Goal: Task Accomplishment & Management: Complete application form

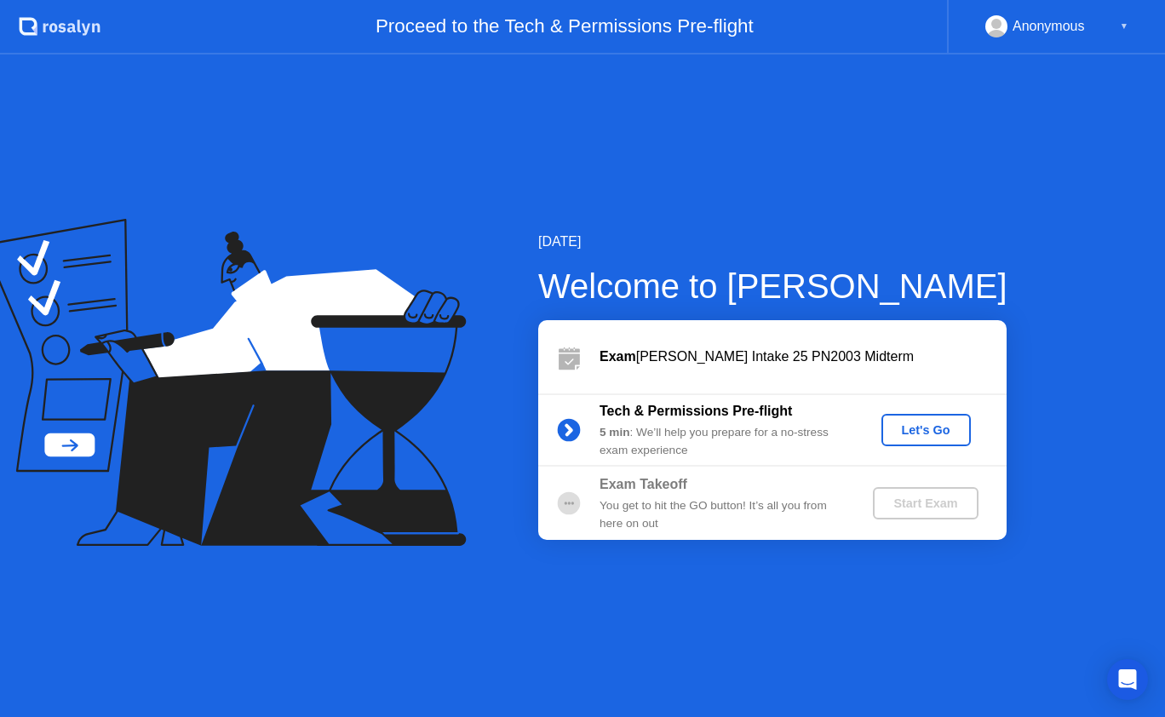
click at [936, 419] on button "Let's Go" at bounding box center [926, 430] width 89 height 32
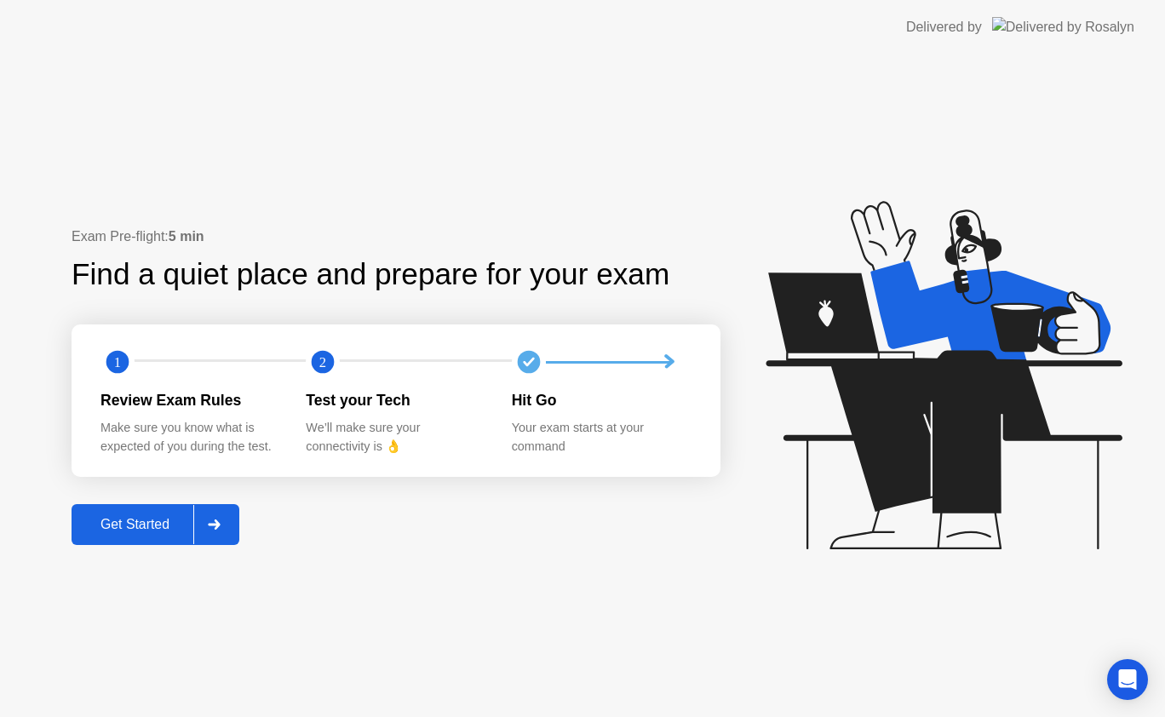
click at [124, 505] on button "Get Started" at bounding box center [156, 524] width 168 height 41
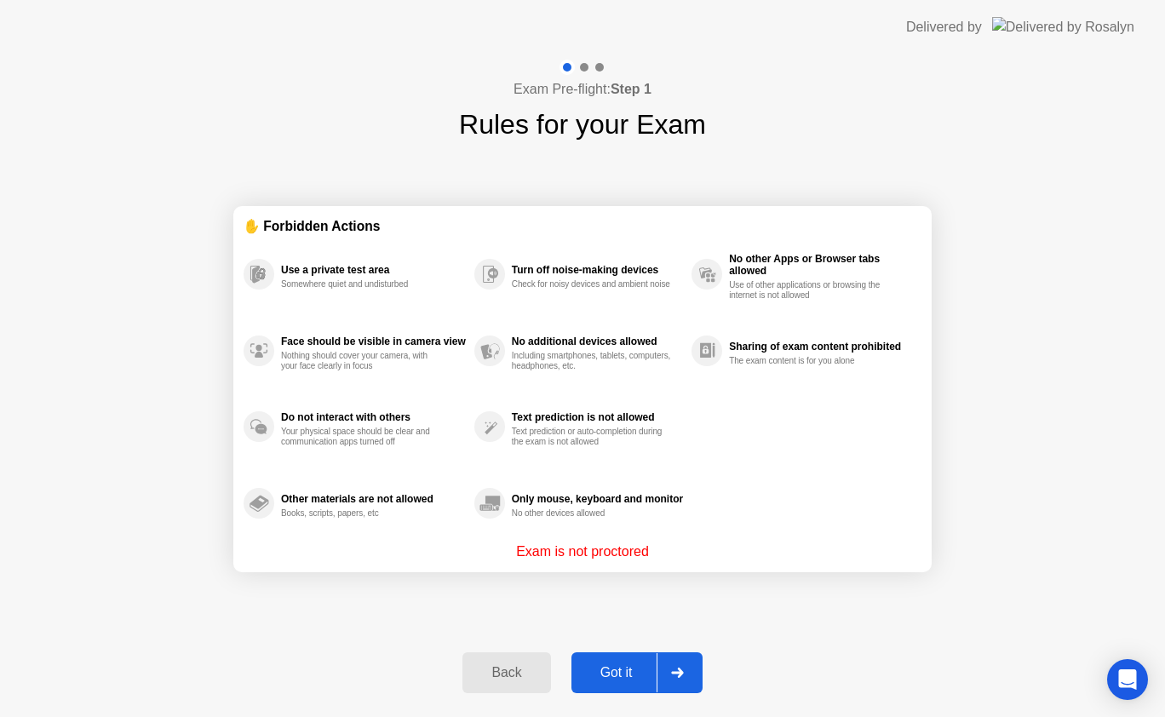
click at [619, 669] on div "Got it" at bounding box center [617, 672] width 80 height 15
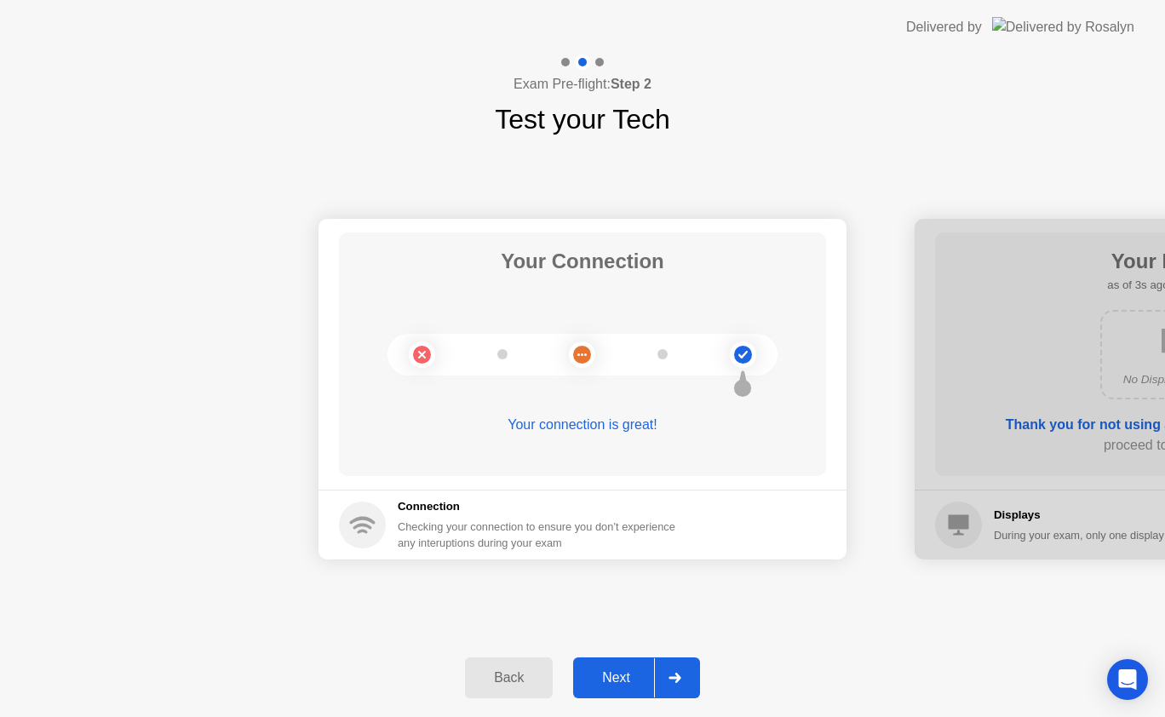
click at [607, 674] on div "Next" at bounding box center [616, 677] width 76 height 15
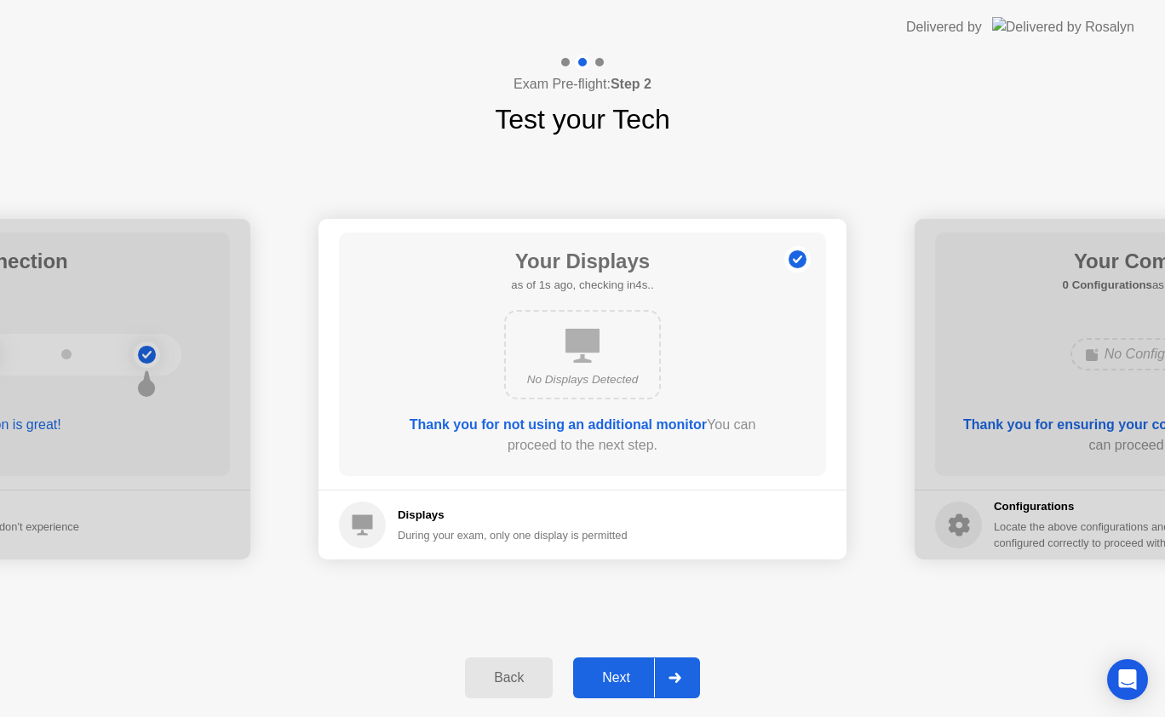
click at [607, 674] on div "Next" at bounding box center [616, 677] width 76 height 15
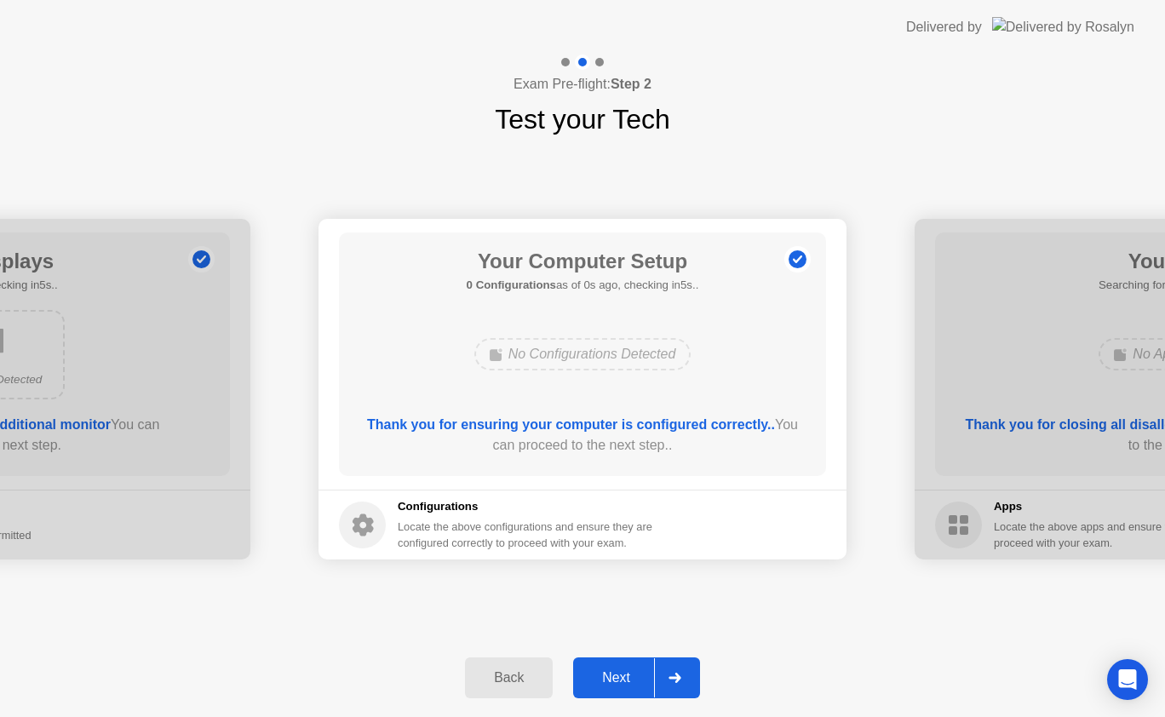
click at [607, 674] on div "Next" at bounding box center [616, 677] width 76 height 15
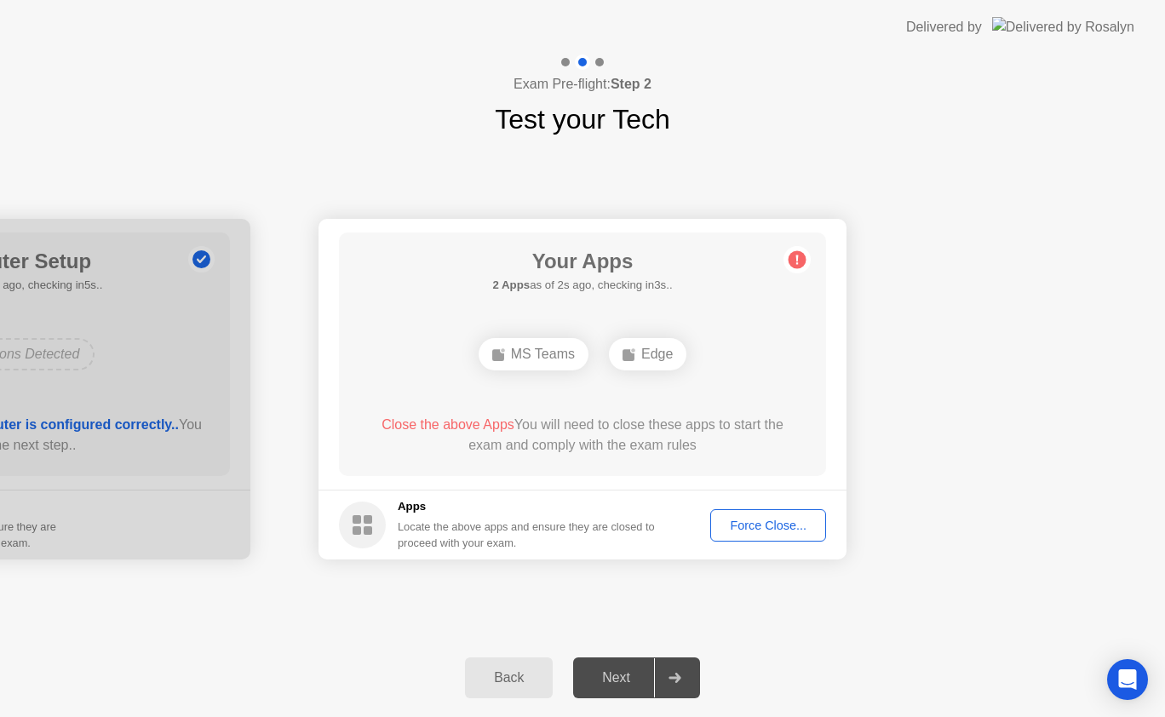
click at [797, 520] on div "Force Close..." at bounding box center [768, 526] width 104 height 14
click at [780, 519] on div "Force Close..." at bounding box center [768, 526] width 104 height 14
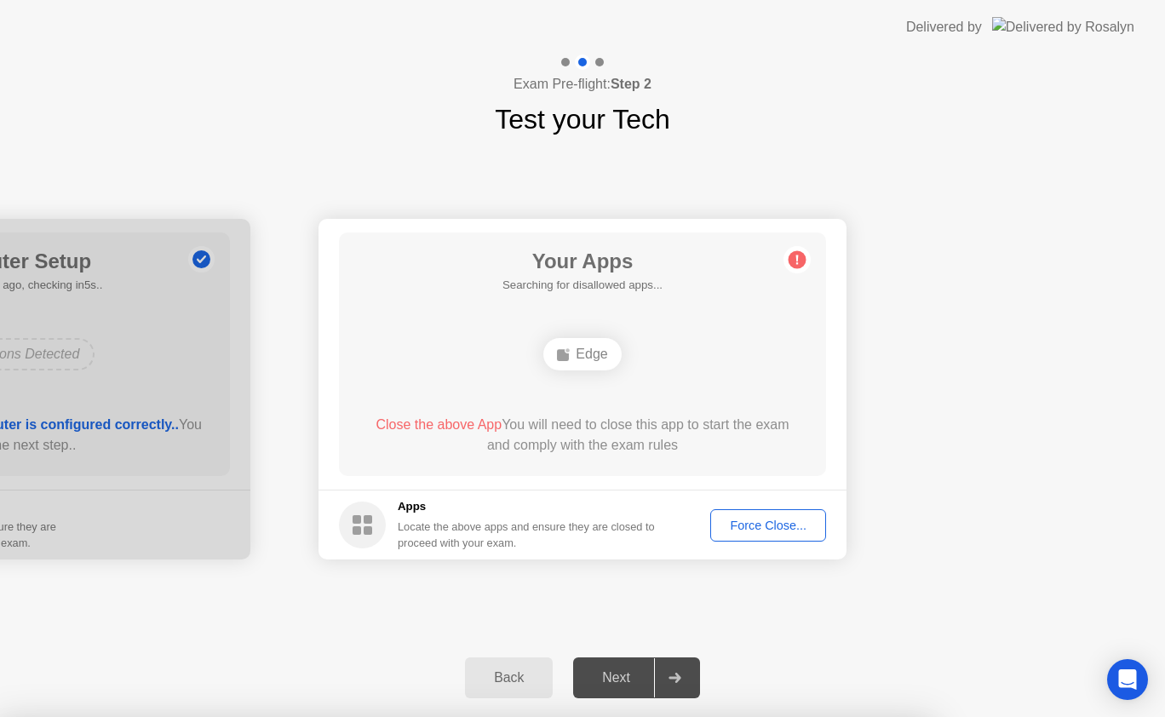
click at [746, 514] on button "Force Close..." at bounding box center [768, 525] width 116 height 32
click at [758, 519] on div "Force Close..." at bounding box center [768, 526] width 104 height 14
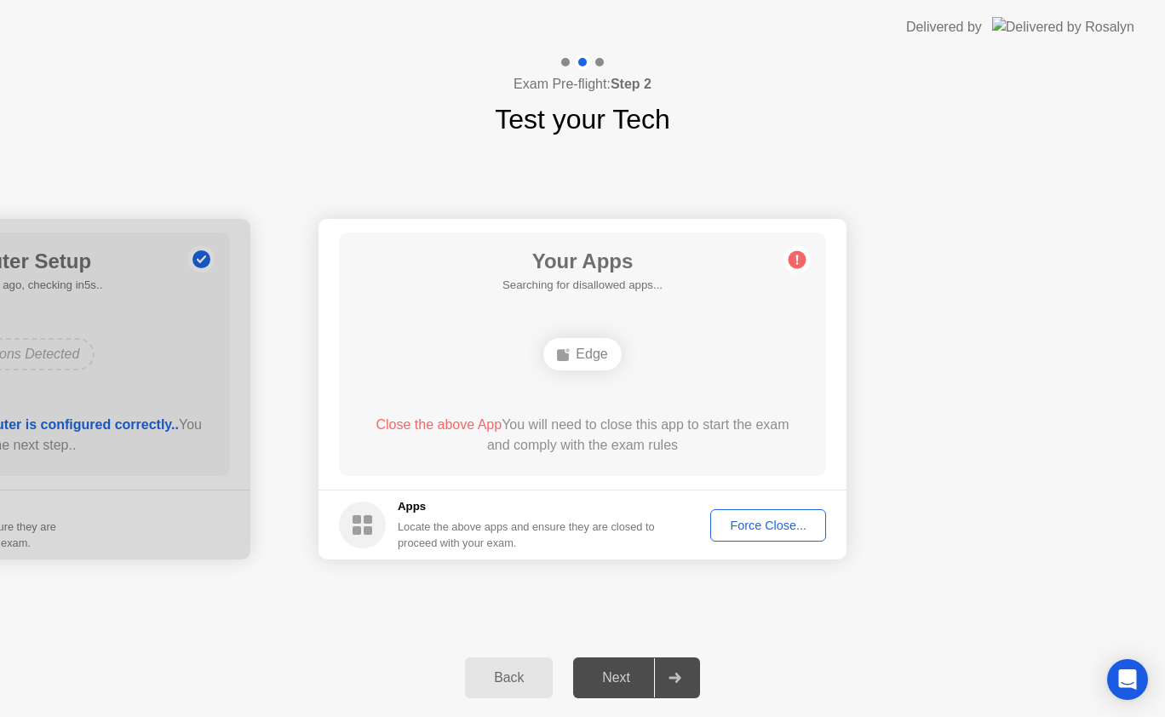
click at [778, 520] on div "Force Close..." at bounding box center [768, 526] width 104 height 14
click at [778, 519] on div "Force Close..." at bounding box center [768, 526] width 104 height 14
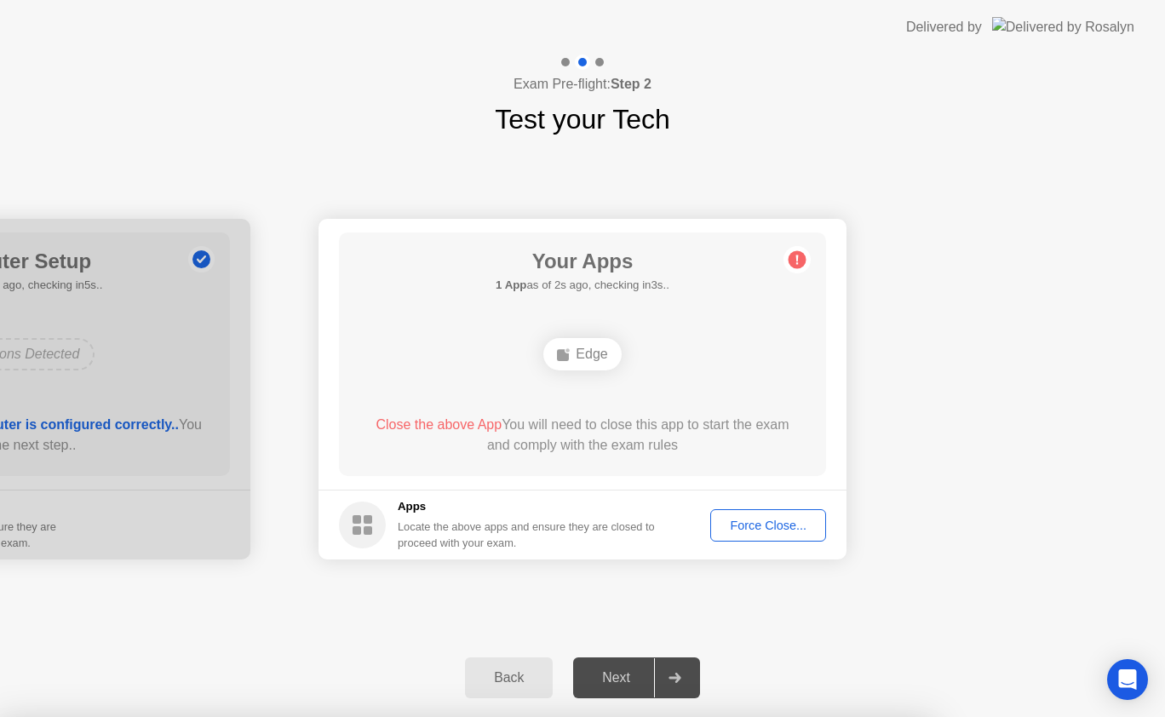
click at [732, 527] on div "Force Close..." at bounding box center [768, 526] width 104 height 14
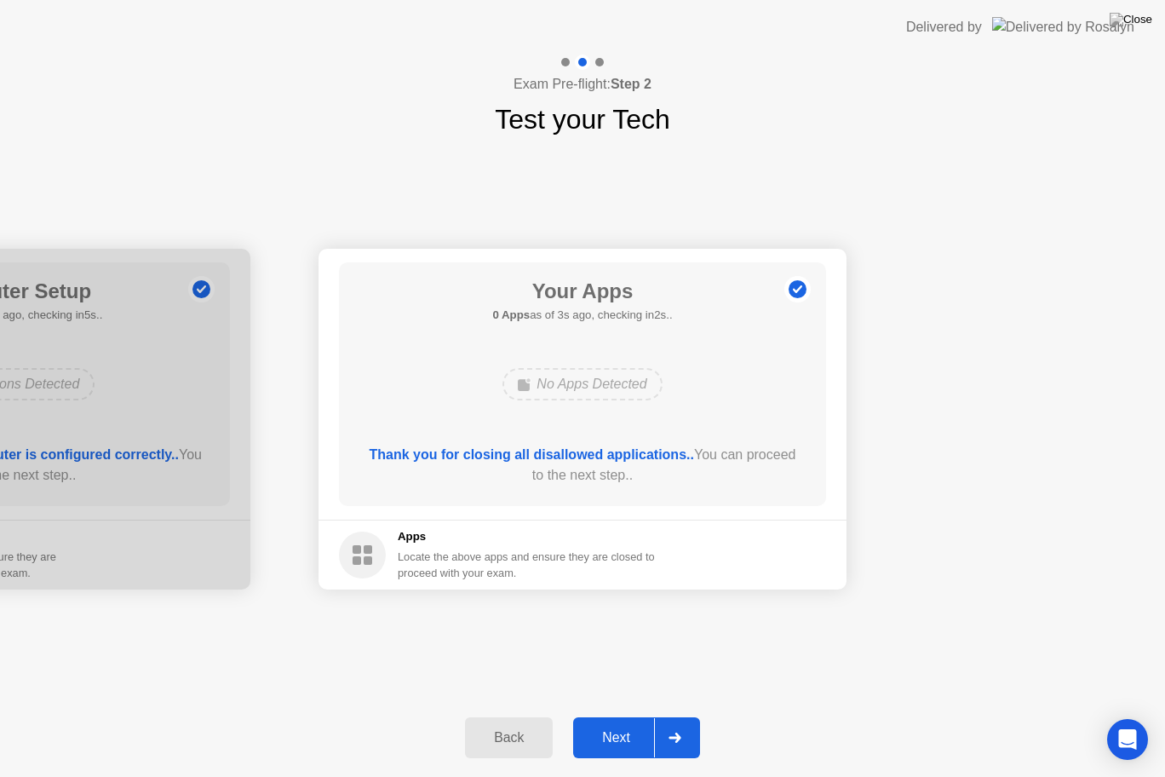
click at [612, 716] on div "Next" at bounding box center [616, 737] width 76 height 15
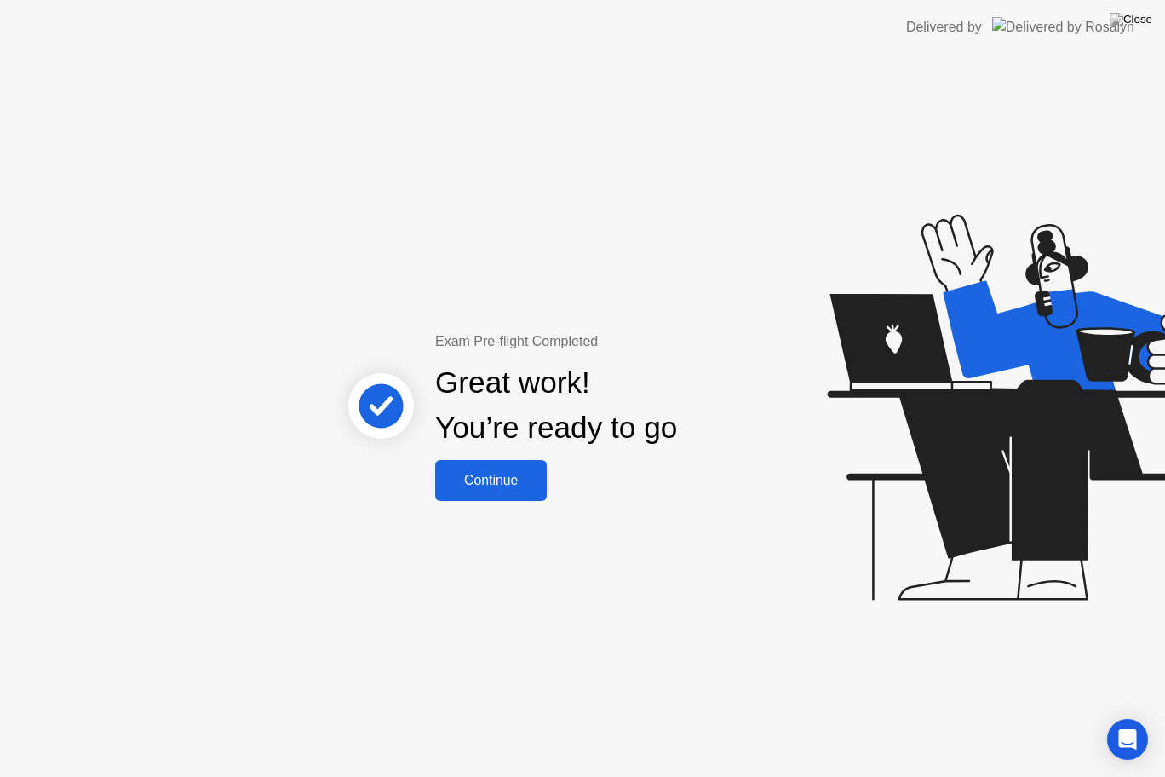
click at [526, 479] on div "Continue" at bounding box center [490, 480] width 101 height 15
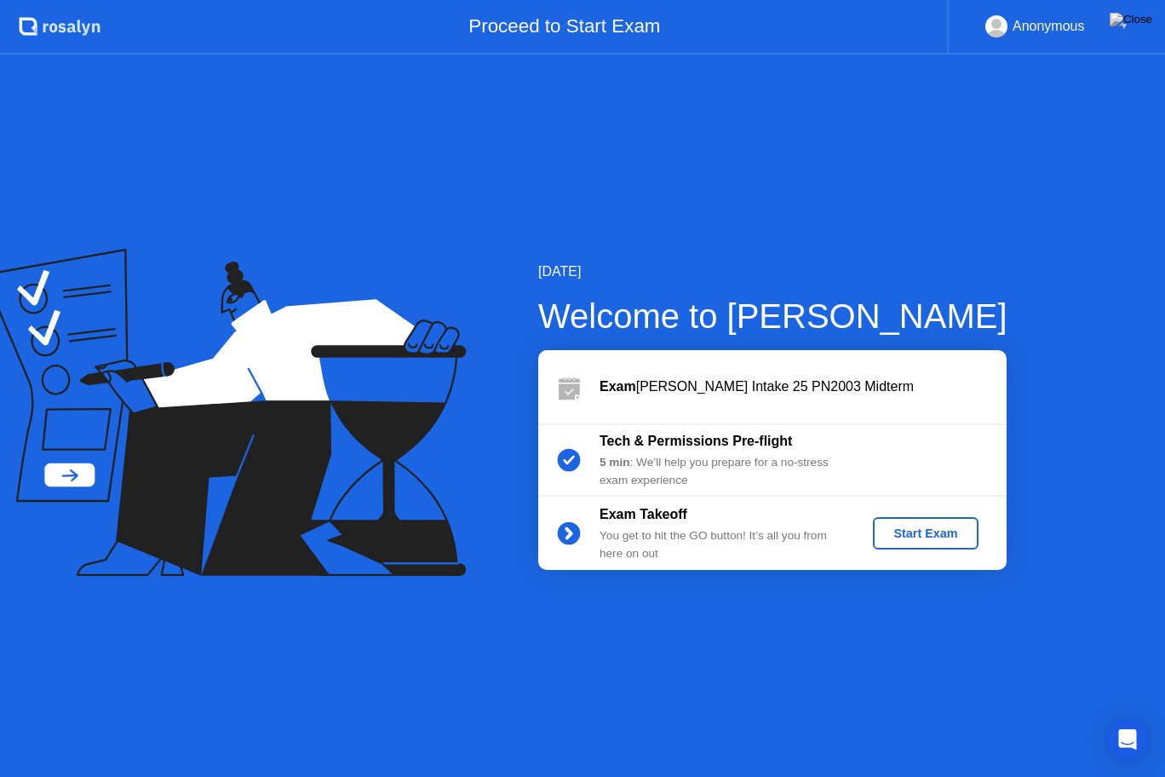
click at [909, 526] on div "Start Exam" at bounding box center [925, 533] width 91 height 14
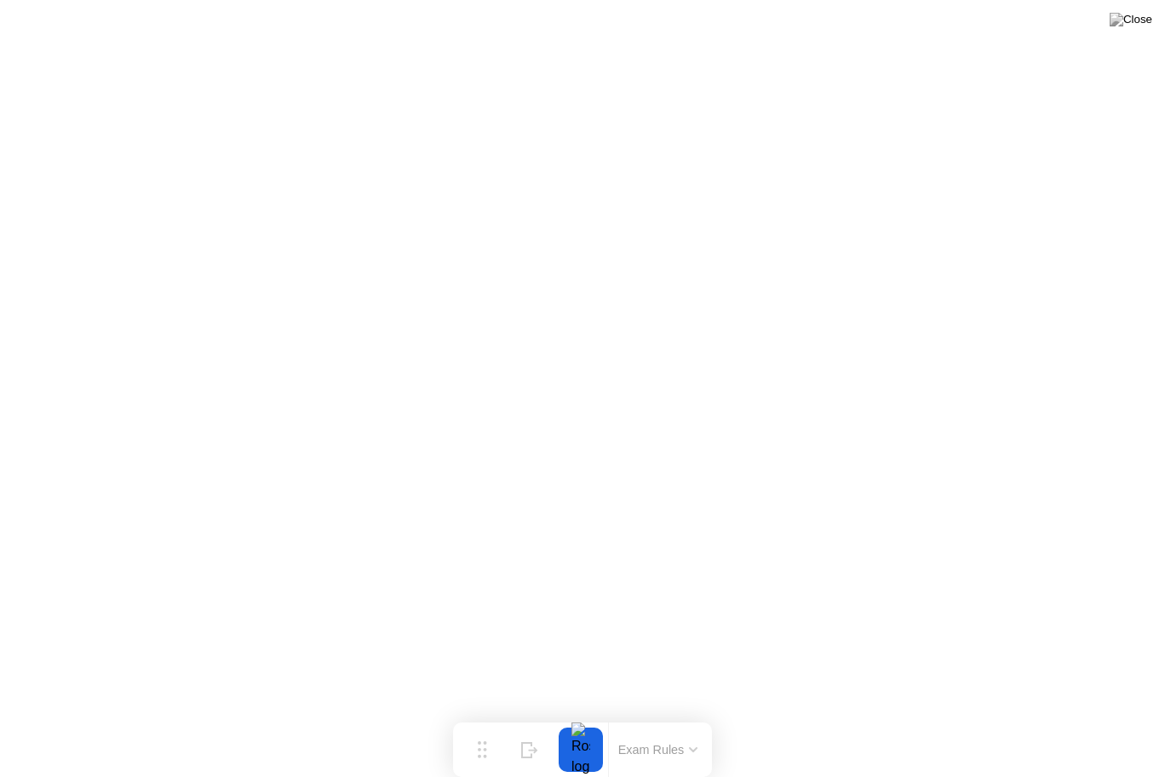
click at [1154, 16] on button at bounding box center [1131, 20] width 51 height 22
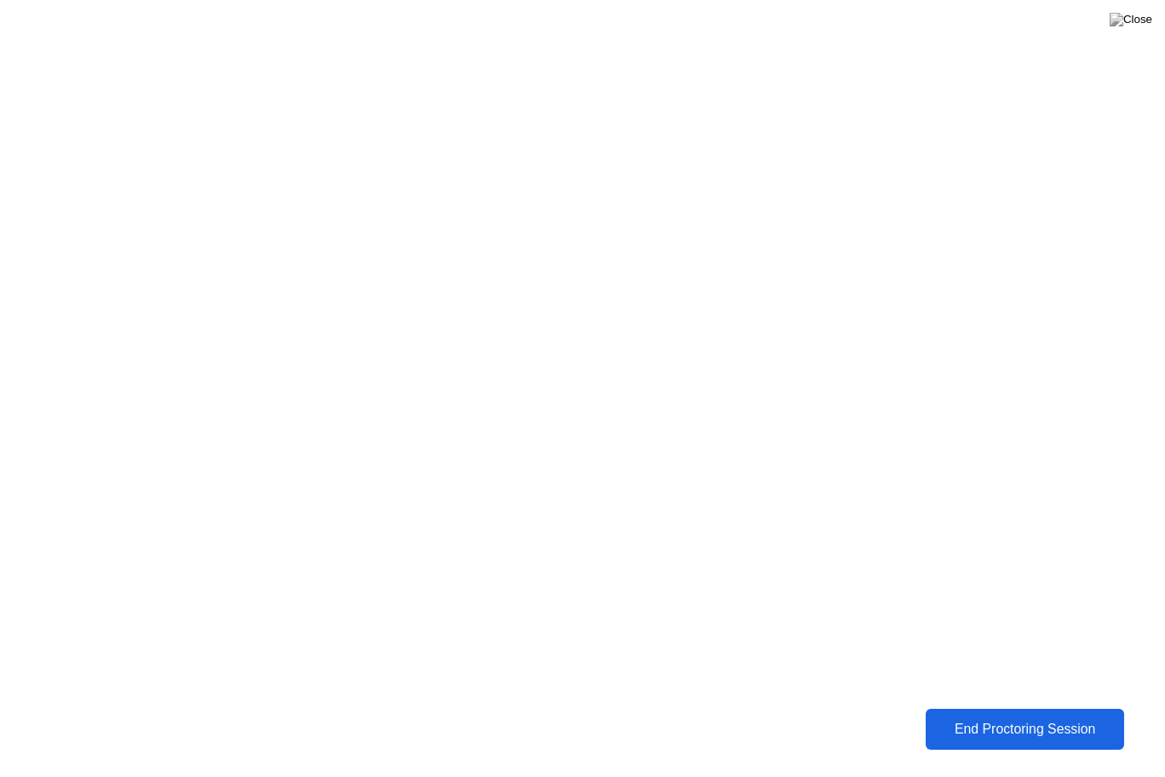
click at [1005, 716] on div "End Proctoring Session" at bounding box center [1025, 728] width 190 height 15
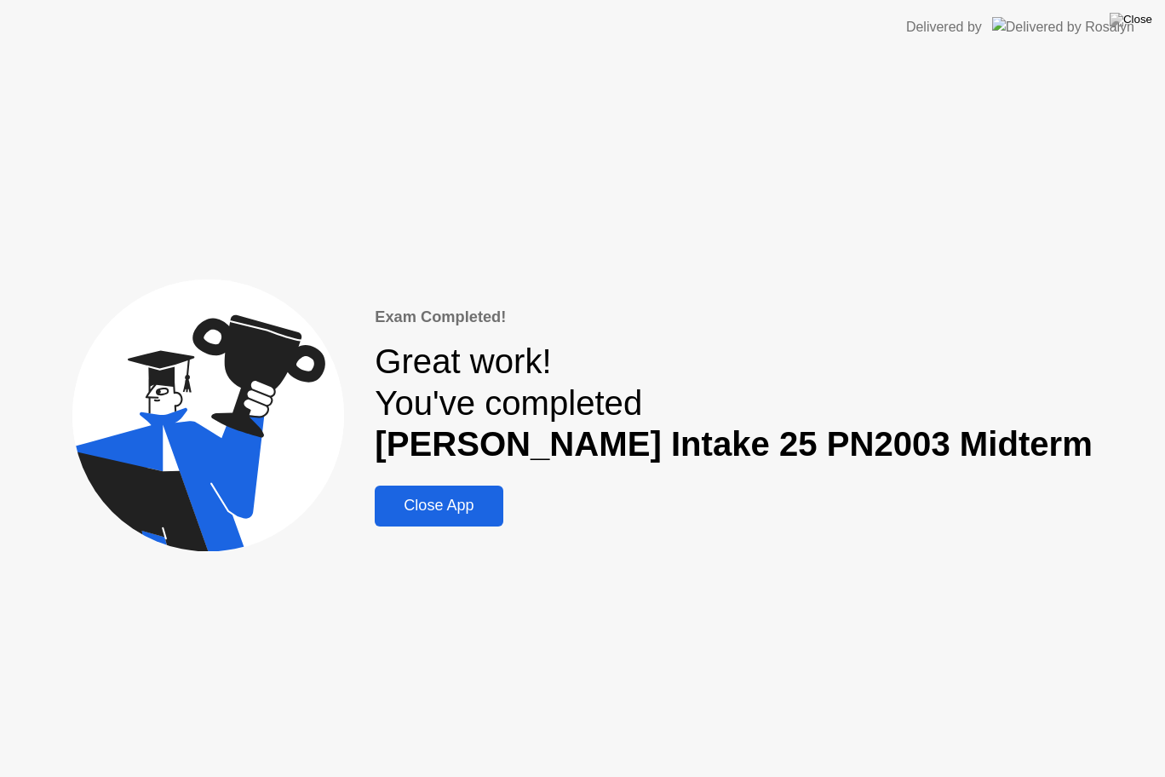
click at [494, 500] on div "Close App" at bounding box center [439, 506] width 118 height 18
